Goal: Task Accomplishment & Management: Use online tool/utility

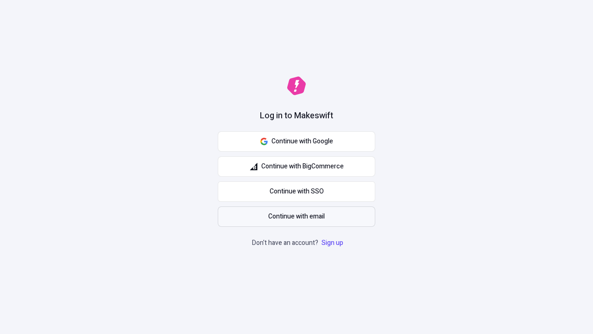
click at [297, 216] on span "Continue with email" at bounding box center [296, 216] width 57 height 10
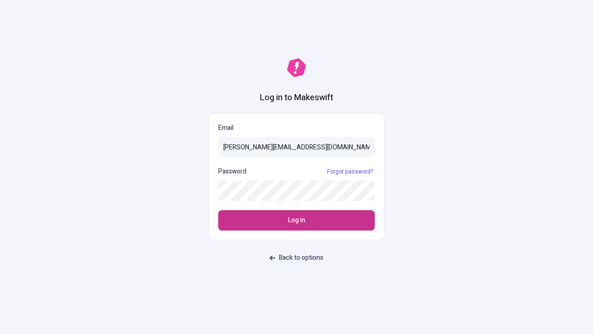
click at [297, 220] on span "Log in" at bounding box center [296, 220] width 17 height 10
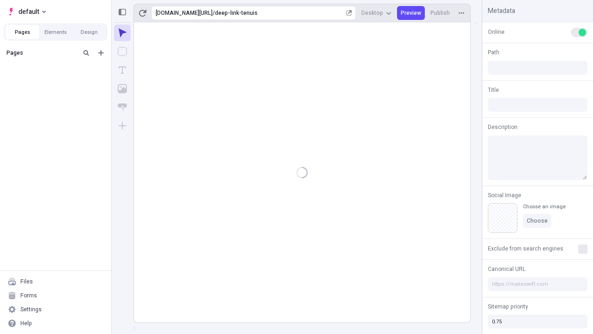
type input "/deep-link-tenuis"
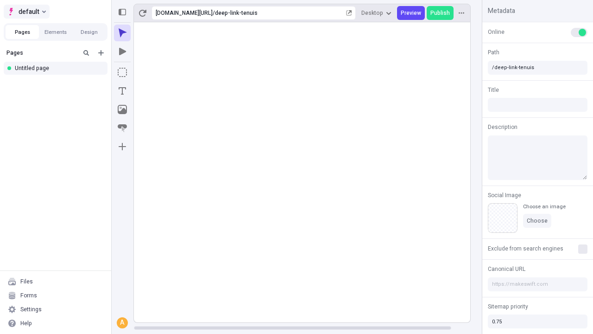
click at [26, 12] on span "default" at bounding box center [29, 11] width 21 height 11
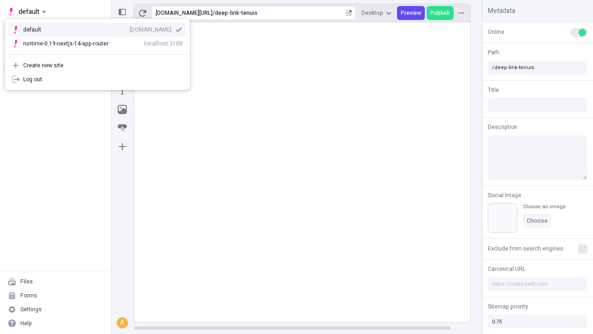
click at [130, 28] on div "[DOMAIN_NAME]" at bounding box center [151, 29] width 42 height 7
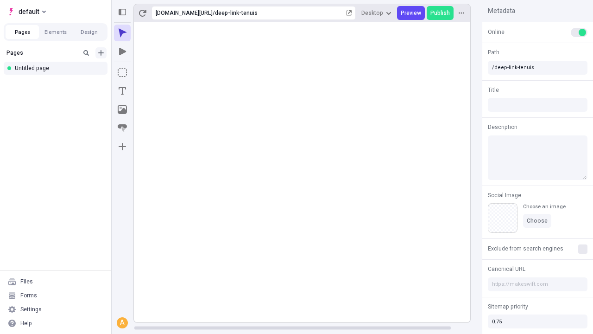
click at [101, 53] on icon "Add new" at bounding box center [101, 53] width 6 height 6
click at [58, 83] on div "Blank page" at bounding box center [58, 84] width 89 height 14
type input "/page"
